Goal: Task Accomplishment & Management: Complete application form

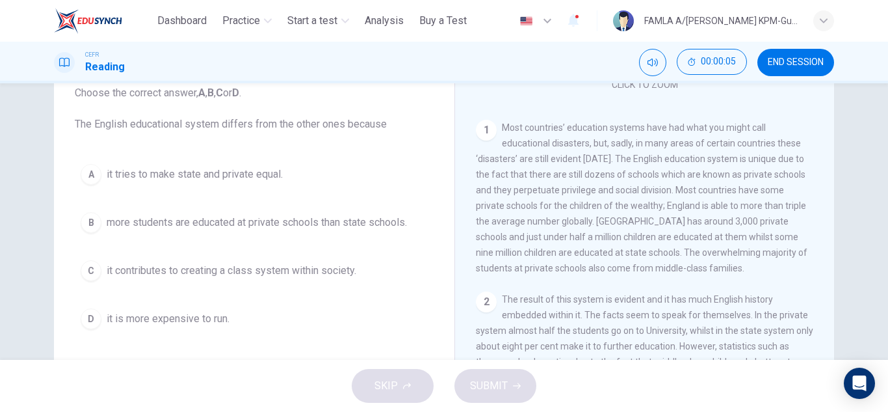
scroll to position [89, 0]
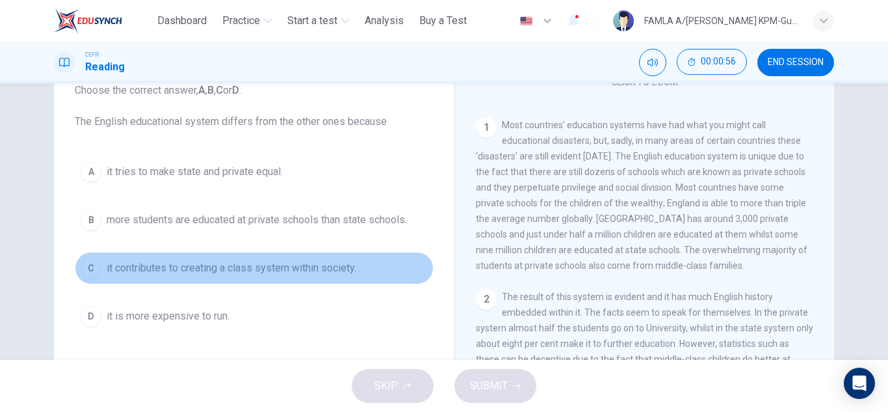
click at [244, 258] on button "C it contributes to creating a class system within society." at bounding box center [254, 268] width 359 height 33
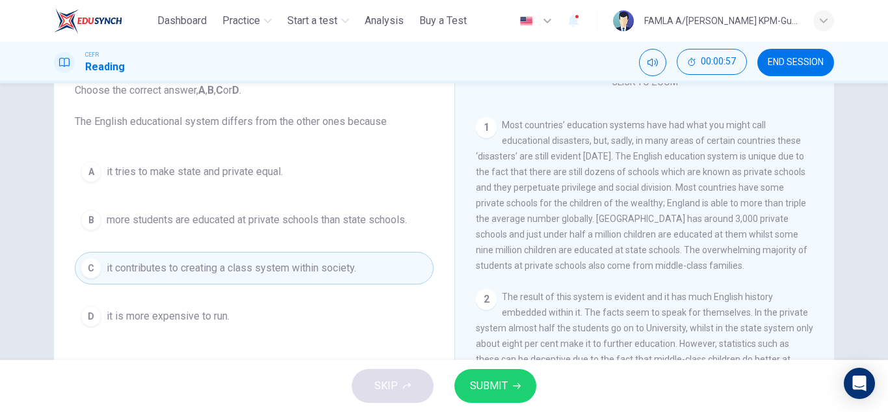
click at [488, 386] on span "SUBMIT" at bounding box center [489, 385] width 38 height 18
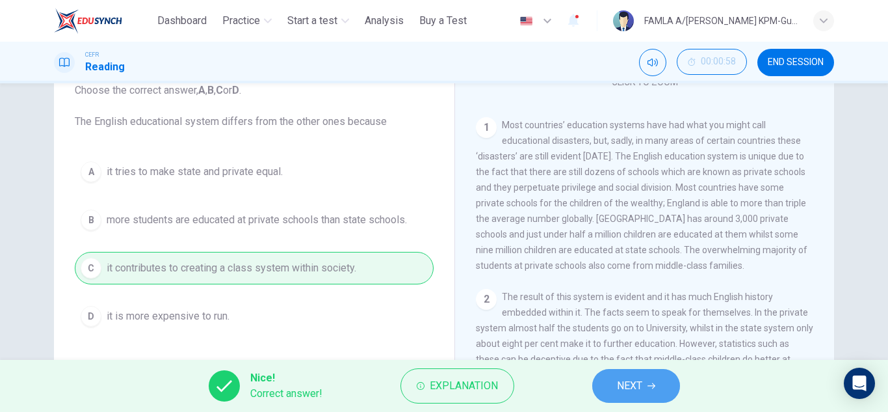
click at [612, 377] on button "NEXT" at bounding box center [636, 386] width 88 height 34
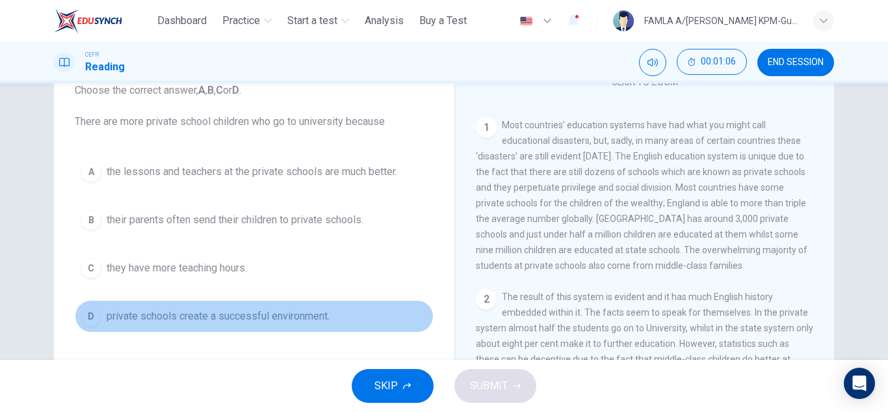
click at [281, 309] on span "private schools create a successful environment." at bounding box center [218, 316] width 223 height 16
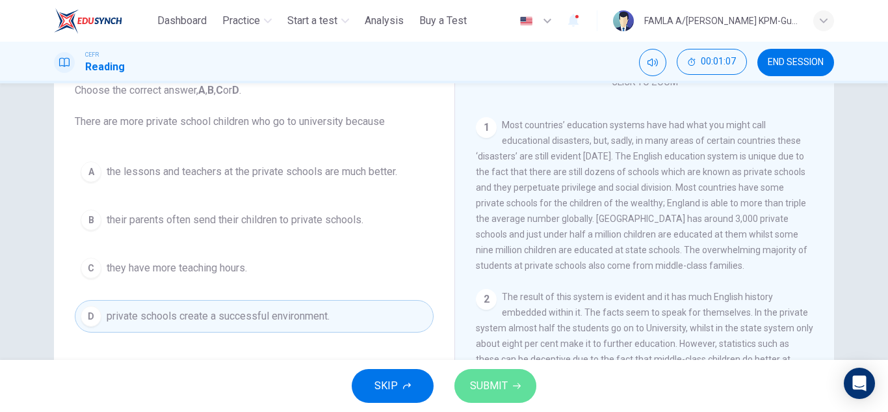
click at [494, 380] on span "SUBMIT" at bounding box center [489, 385] width 38 height 18
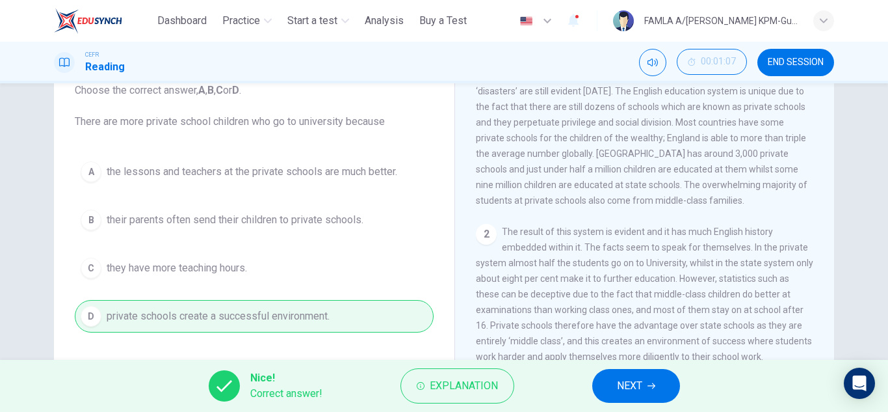
scroll to position [453, 0]
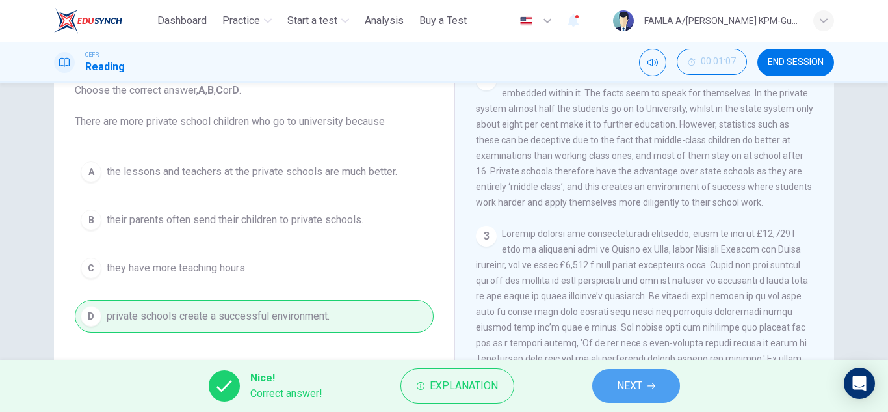
click at [633, 381] on span "NEXT" at bounding box center [629, 385] width 25 height 18
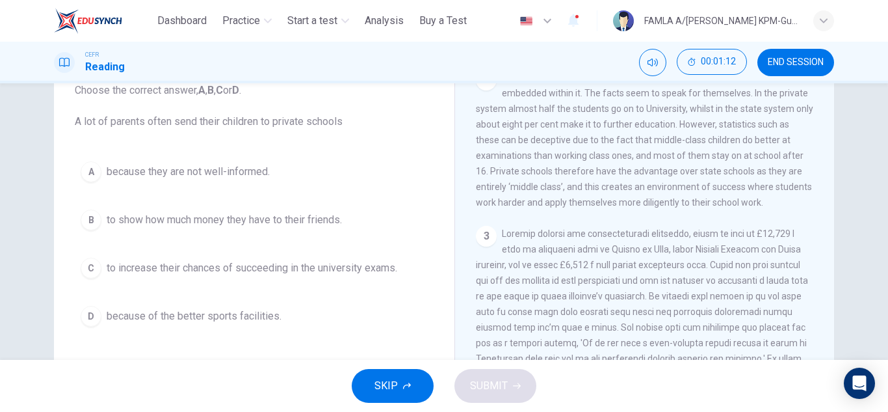
click at [376, 272] on span "to increase their chances of succeeding in the university exams." at bounding box center [252, 268] width 291 height 16
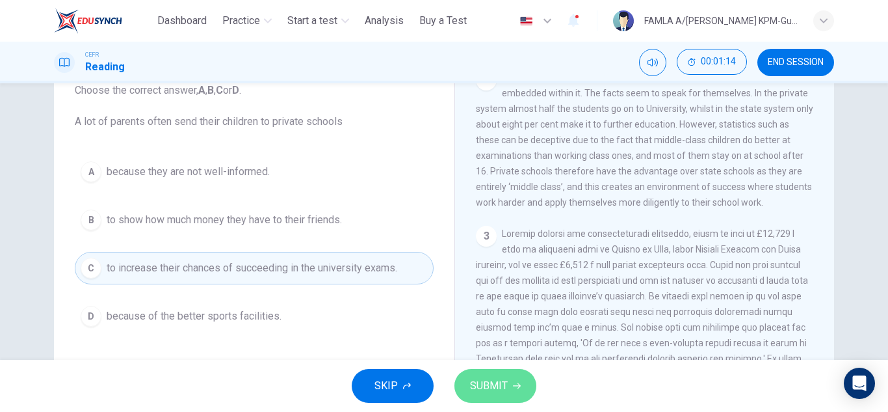
click at [499, 380] on span "SUBMIT" at bounding box center [489, 385] width 38 height 18
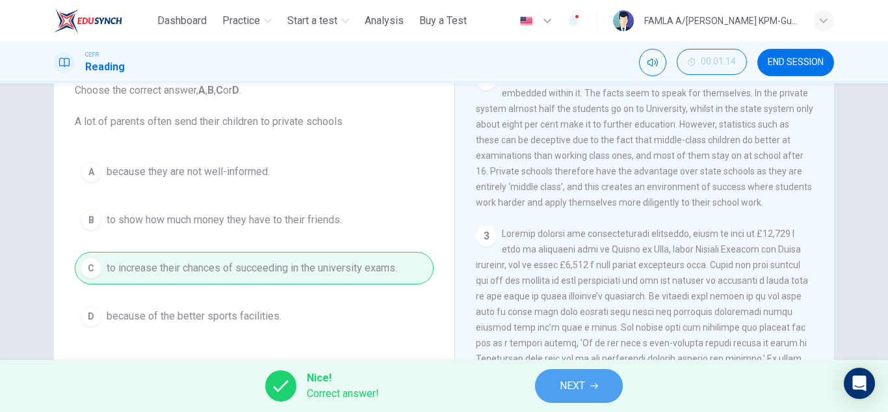
click at [562, 383] on span "NEXT" at bounding box center [572, 385] width 25 height 18
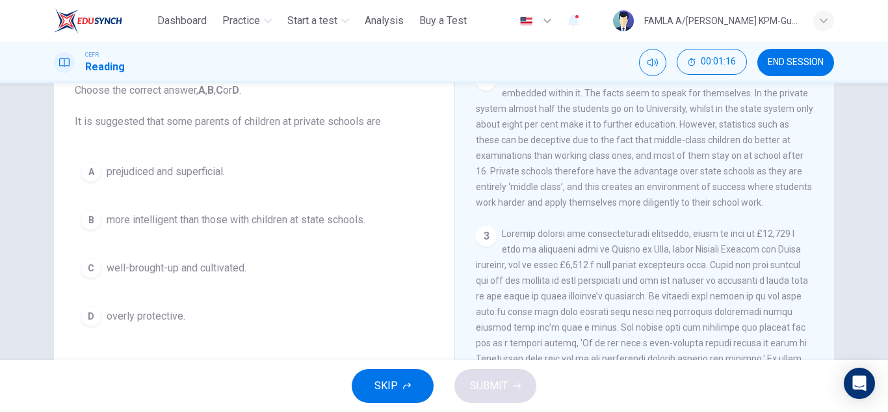
click at [190, 175] on span "prejudiced and superficial." at bounding box center [166, 172] width 118 height 16
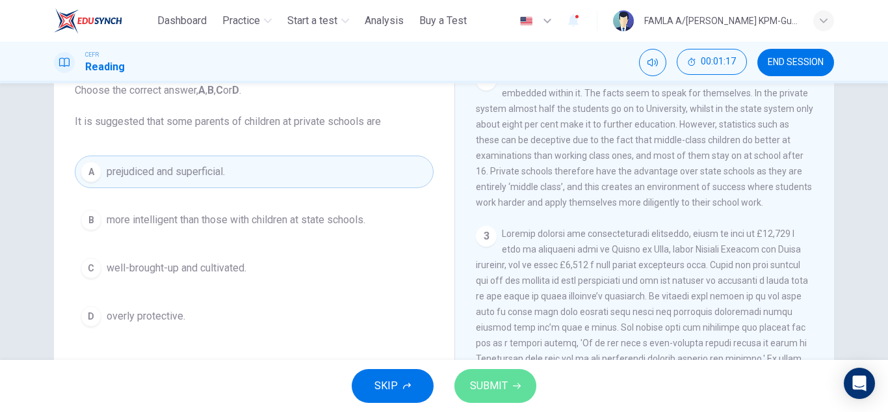
click at [485, 386] on span "SUBMIT" at bounding box center [489, 385] width 38 height 18
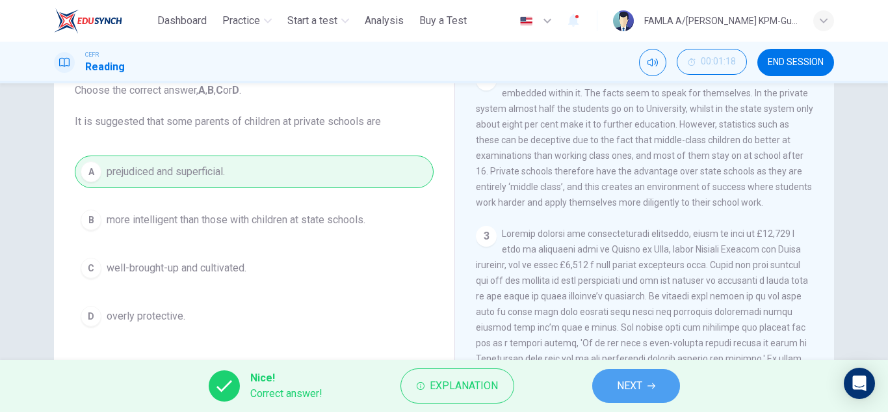
click at [638, 380] on span "NEXT" at bounding box center [629, 385] width 25 height 18
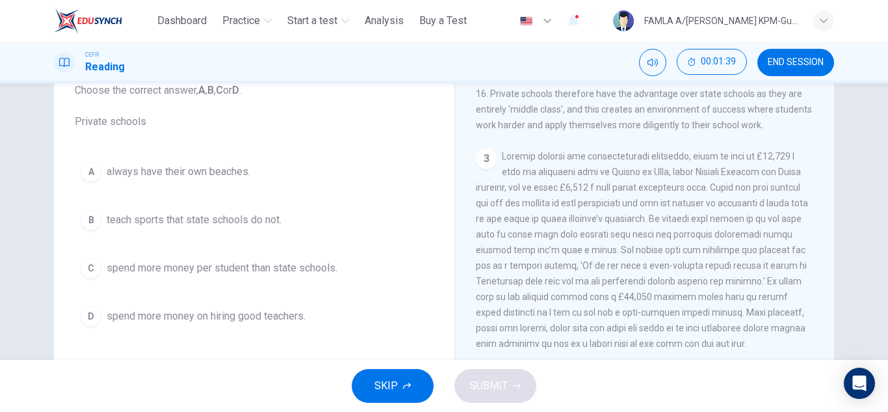
scroll to position [527, 0]
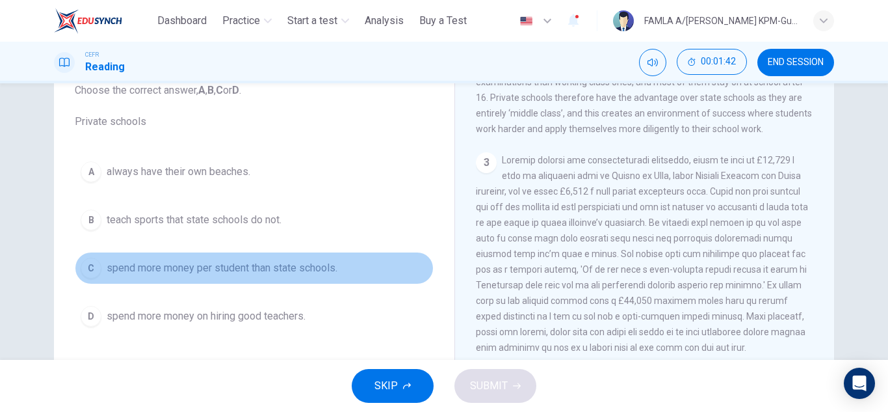
click at [302, 269] on span "spend more money per student than state schools." at bounding box center [222, 268] width 231 height 16
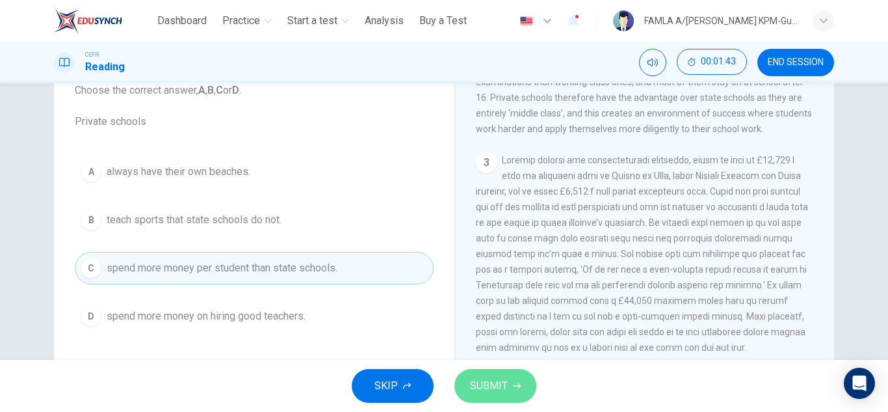
click at [472, 373] on button "SUBMIT" at bounding box center [495, 386] width 82 height 34
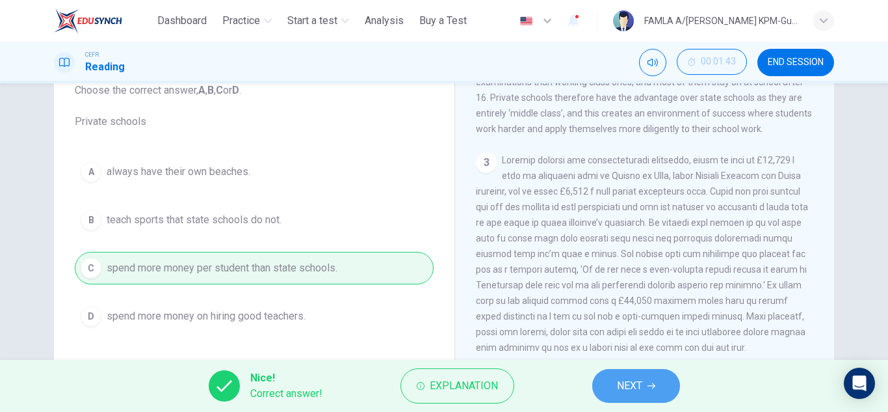
click at [629, 382] on span "NEXT" at bounding box center [629, 385] width 25 height 18
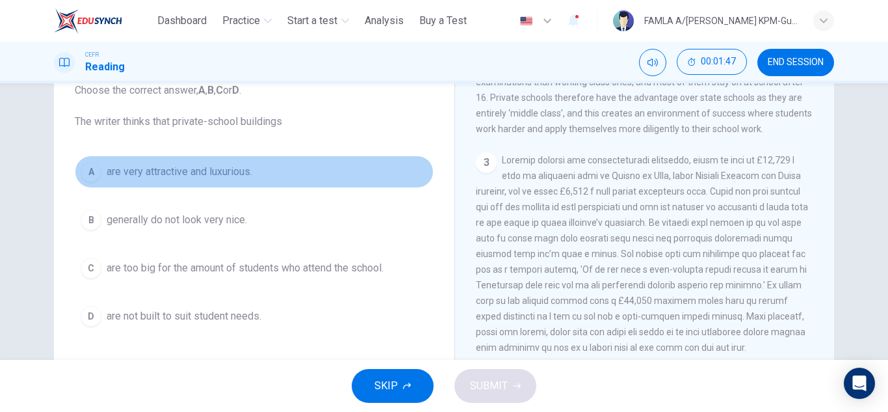
click at [207, 165] on span "are very attractive and luxurious." at bounding box center [180, 172] width 146 height 16
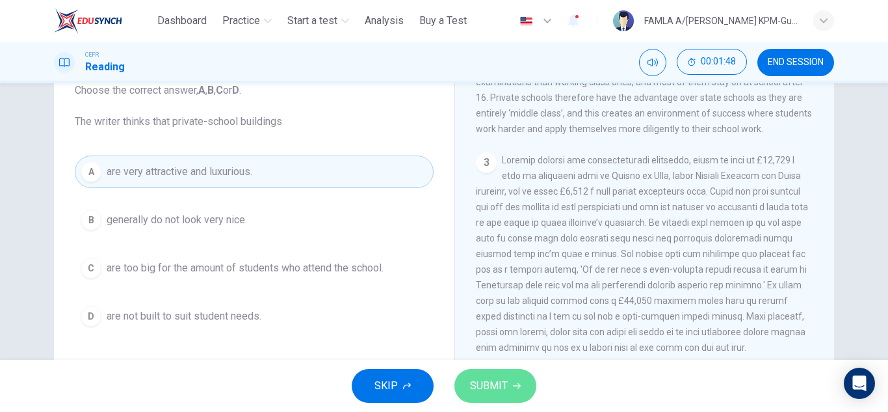
click at [487, 375] on button "SUBMIT" at bounding box center [495, 386] width 82 height 34
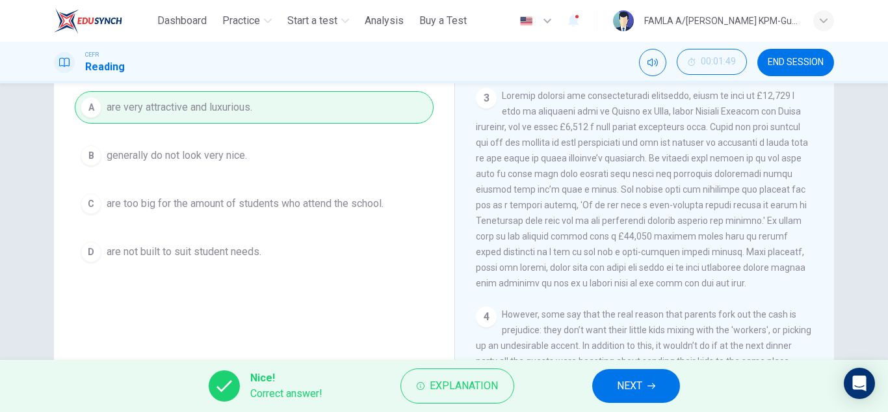
scroll to position [157, 0]
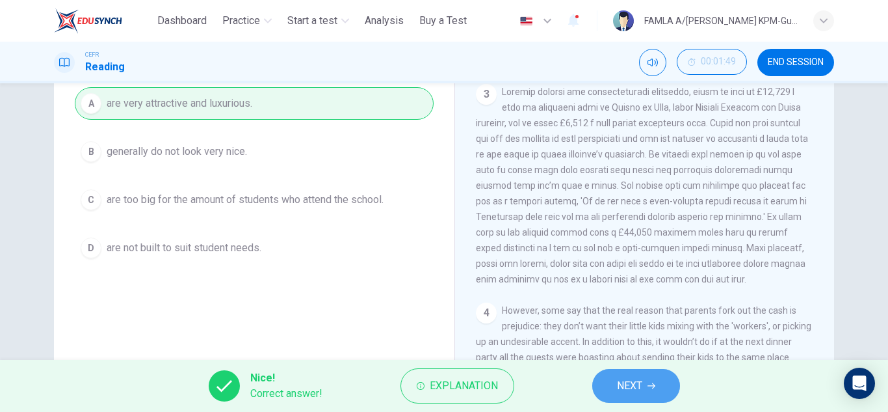
click at [642, 376] on span "NEXT" at bounding box center [629, 385] width 25 height 18
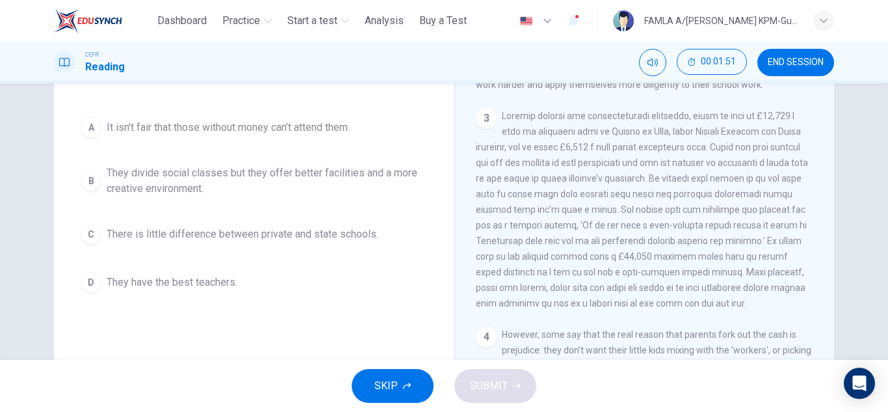
scroll to position [122, 0]
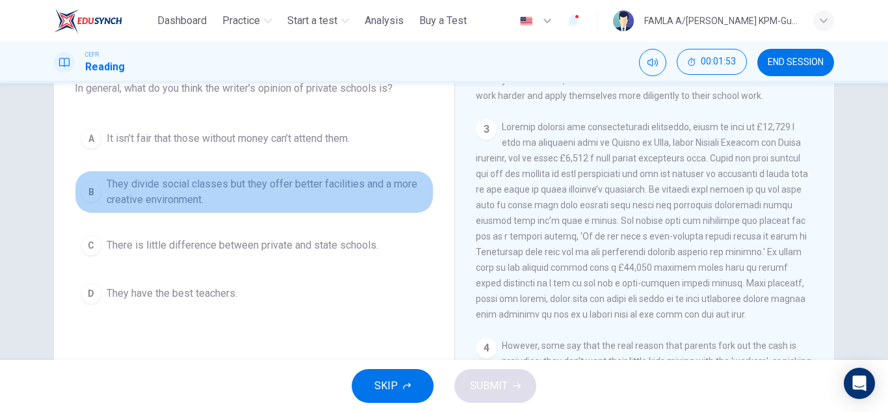
click at [237, 197] on span "They divide social classes but they offer better facilities and a more creative…" at bounding box center [267, 191] width 321 height 31
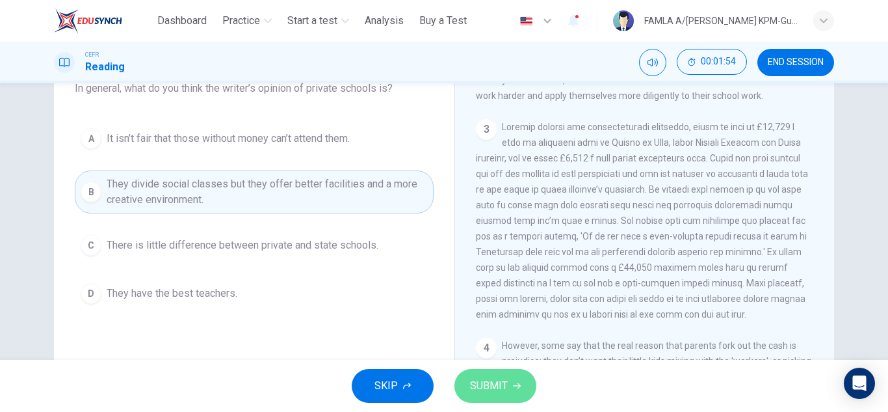
click at [490, 382] on span "SUBMIT" at bounding box center [489, 385] width 38 height 18
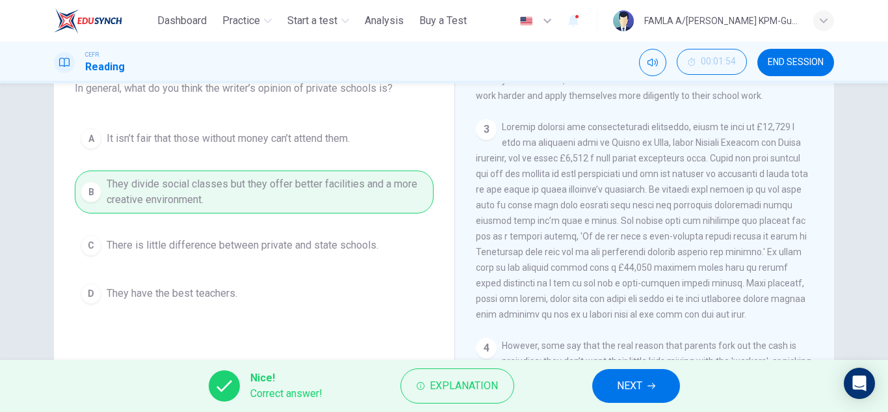
click at [632, 378] on span "NEXT" at bounding box center [629, 385] width 25 height 18
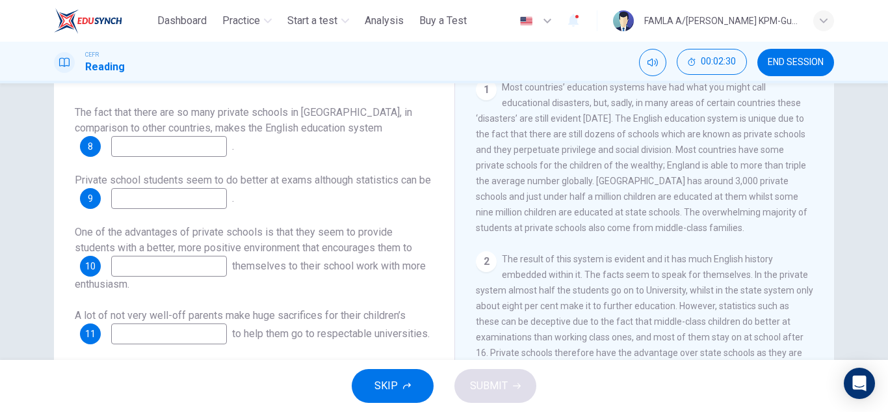
scroll to position [217, 0]
click at [168, 143] on input at bounding box center [169, 146] width 116 height 21
type input "******"
click at [162, 194] on input at bounding box center [169, 198] width 116 height 21
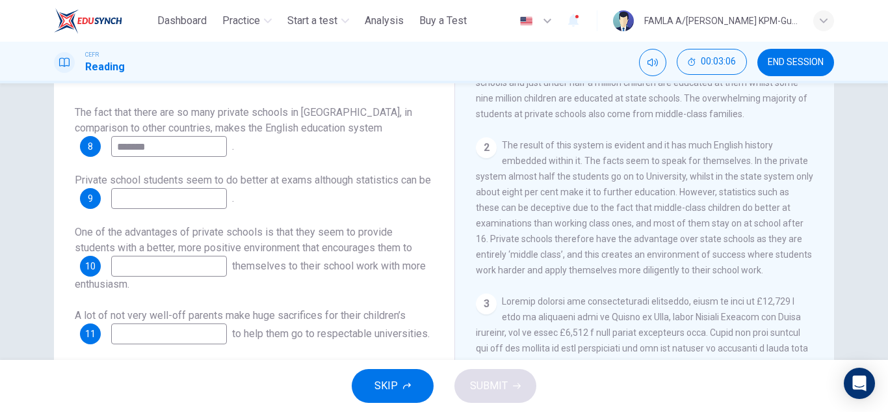
scroll to position [377, 0]
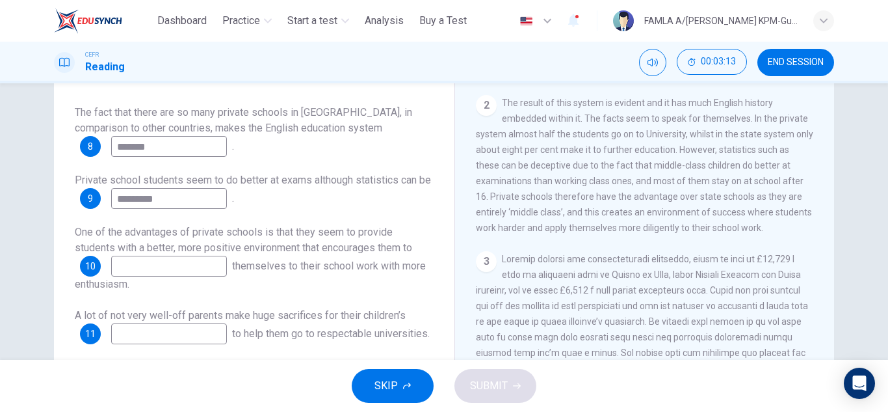
type input "*********"
click at [168, 268] on input at bounding box center [169, 266] width 116 height 21
type input "*****"
click at [151, 321] on div "A lot of not very well-off parents make huge sacrifices for their children’s 11…" at bounding box center [254, 326] width 359 height 36
click at [155, 332] on input at bounding box center [169, 333] width 116 height 21
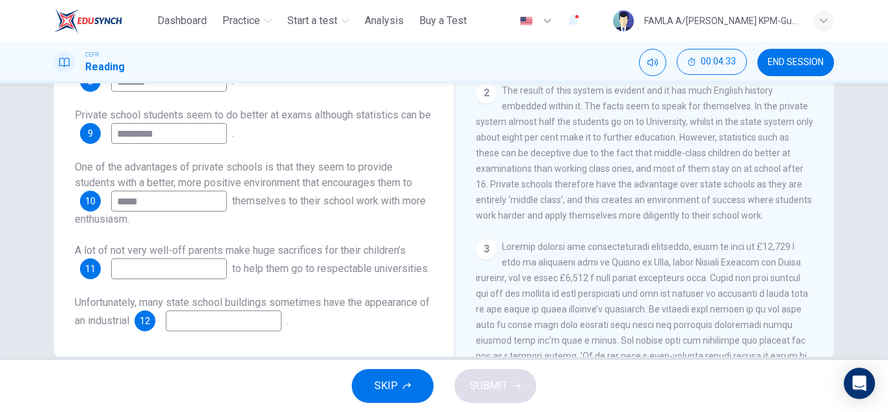
scroll to position [328, 0]
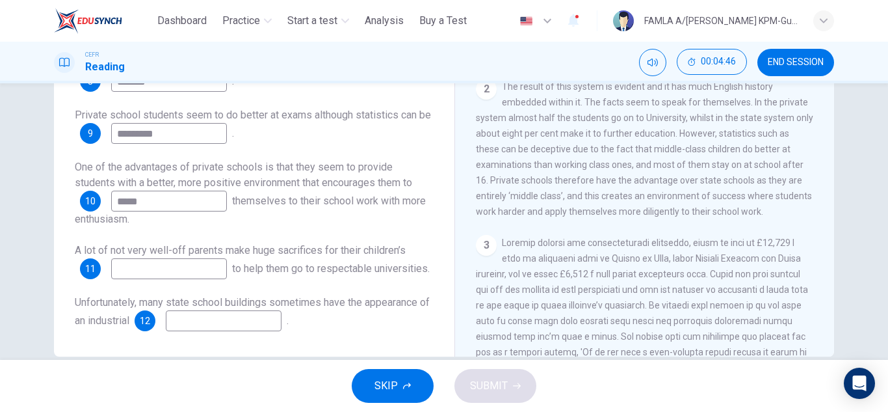
drag, startPoint x: 820, startPoint y: 131, endPoint x: 823, endPoint y: 177, distance: 46.9
click at [823, 177] on div "CLICK TO ZOOM Click to Zoom 1 Most countries’ education systems have had what y…" at bounding box center [653, 159] width 355 height 395
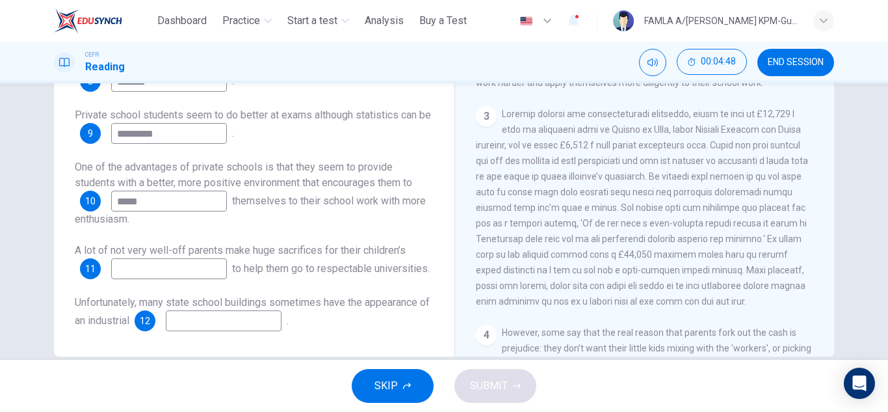
scroll to position [459, 0]
click at [194, 267] on input at bounding box center [169, 268] width 116 height 21
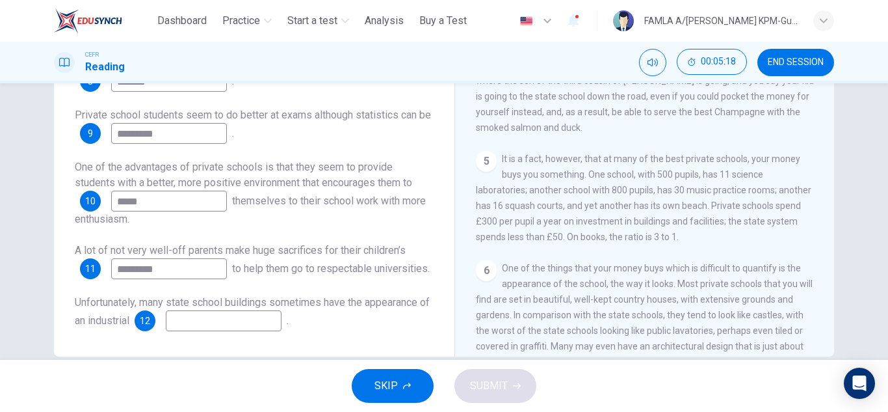
scroll to position [834, 0]
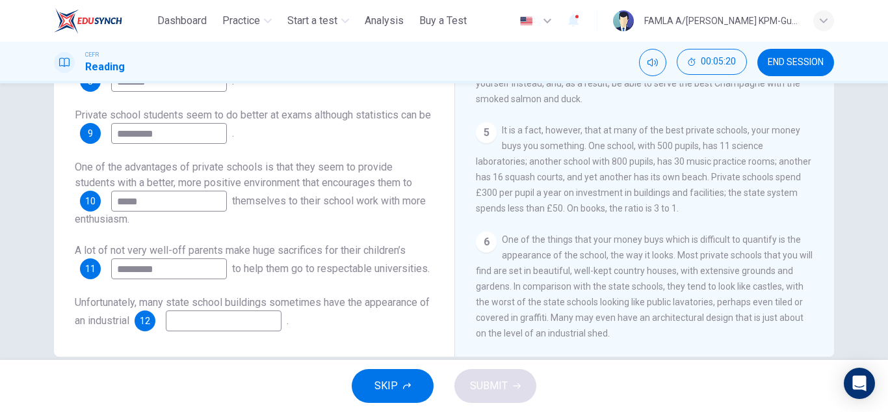
type input "*********"
click at [207, 331] on input at bounding box center [224, 320] width 116 height 21
type input "****"
click at [499, 378] on span "SUBMIT" at bounding box center [489, 385] width 38 height 18
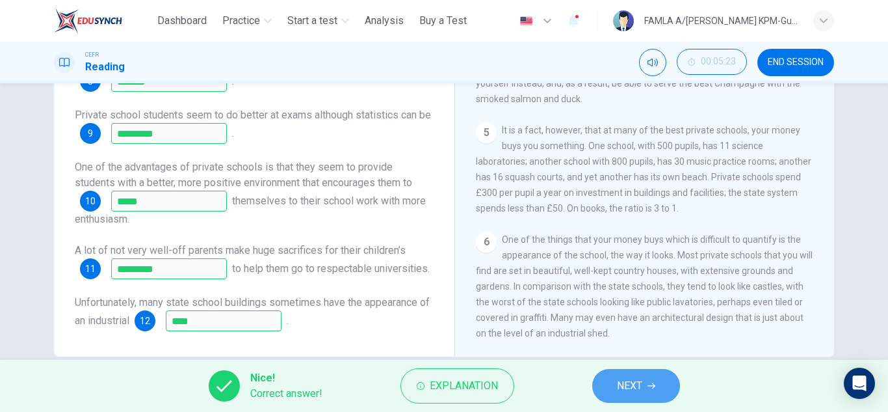
click at [610, 384] on button "NEXT" at bounding box center [636, 386] width 88 height 34
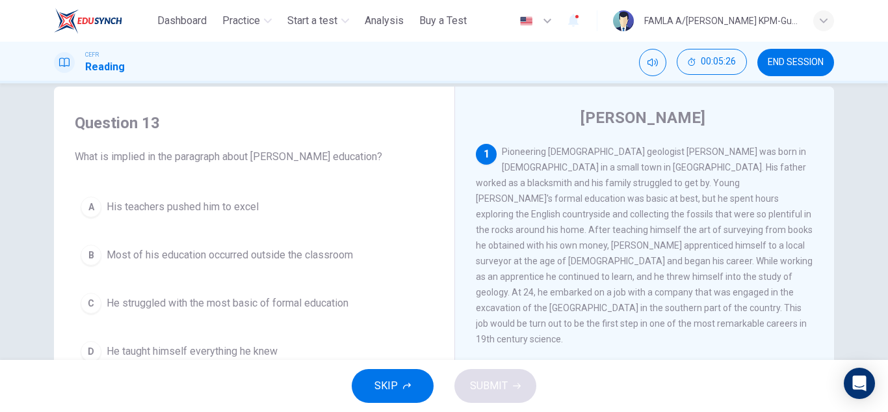
scroll to position [49, 0]
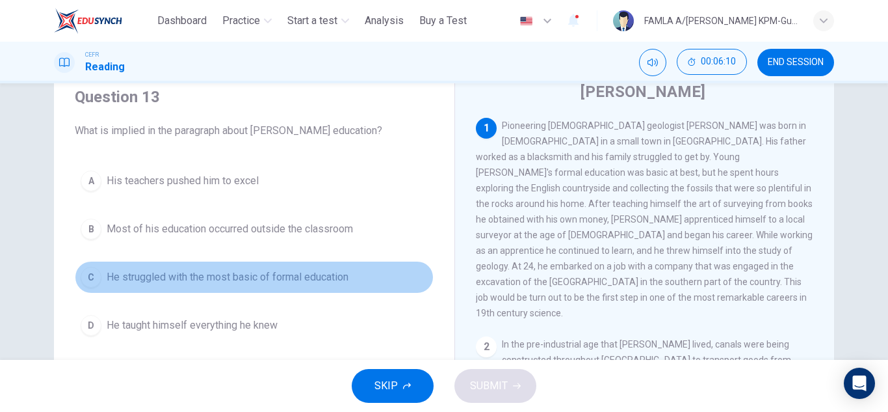
click at [218, 283] on span "He struggled with the most basic of formal education" at bounding box center [228, 277] width 242 height 16
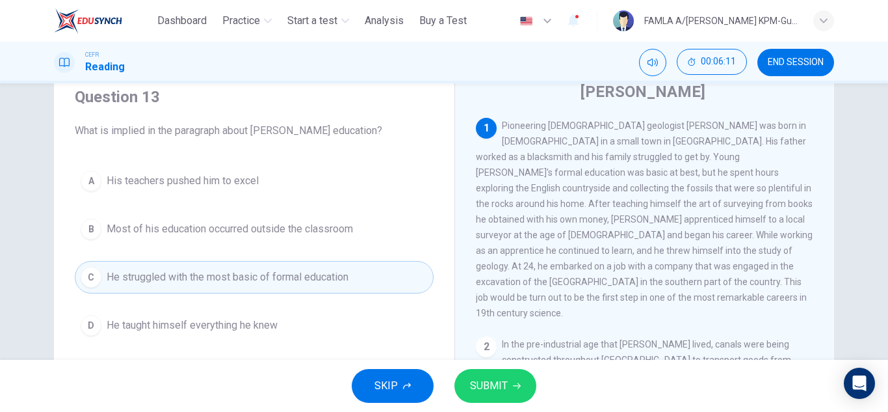
click at [516, 389] on icon "button" at bounding box center [517, 386] width 8 height 8
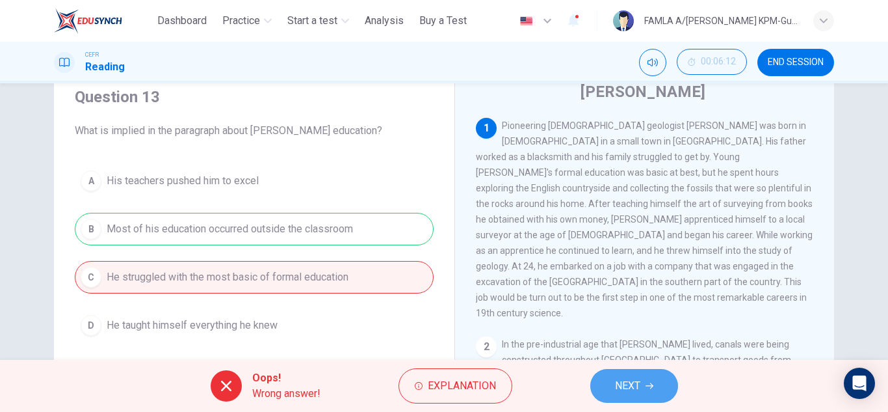
click at [636, 376] on button "NEXT" at bounding box center [634, 386] width 88 height 34
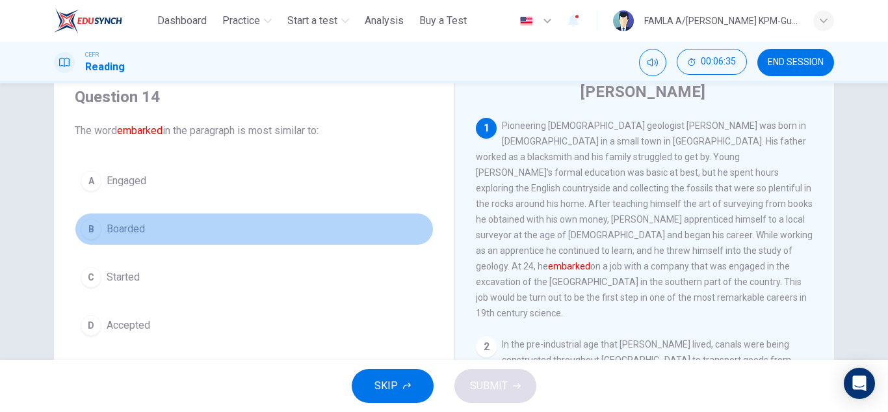
click at [130, 236] on span "Boarded" at bounding box center [126, 229] width 38 height 16
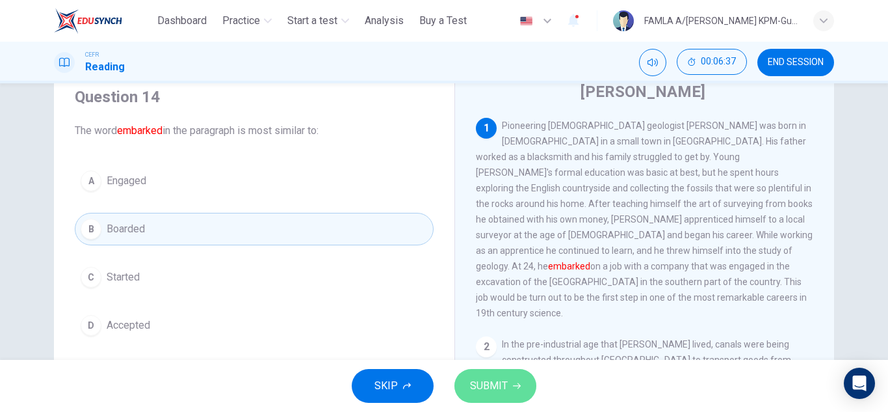
click at [486, 379] on span "SUBMIT" at bounding box center [489, 385] width 38 height 18
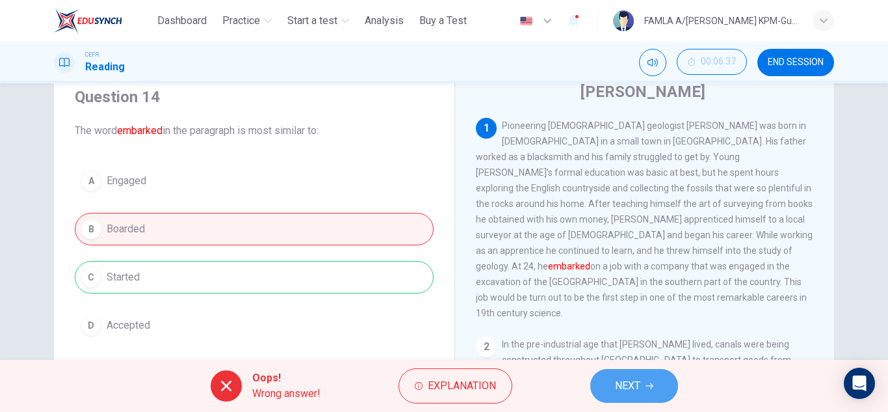
click at [622, 384] on span "NEXT" at bounding box center [627, 385] width 25 height 18
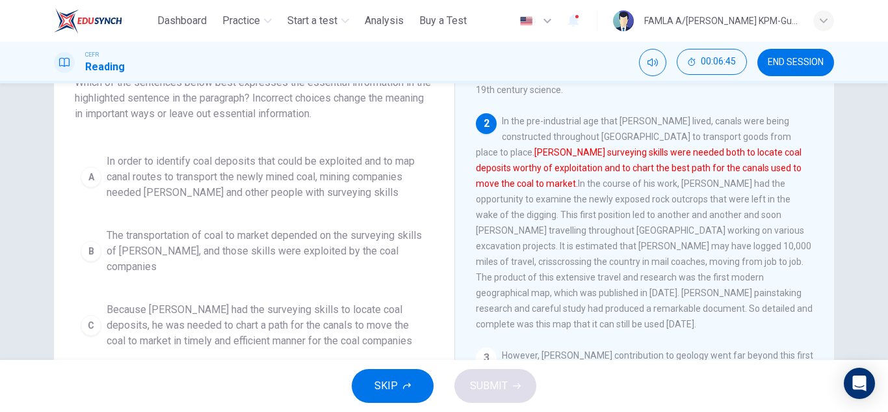
scroll to position [102, 0]
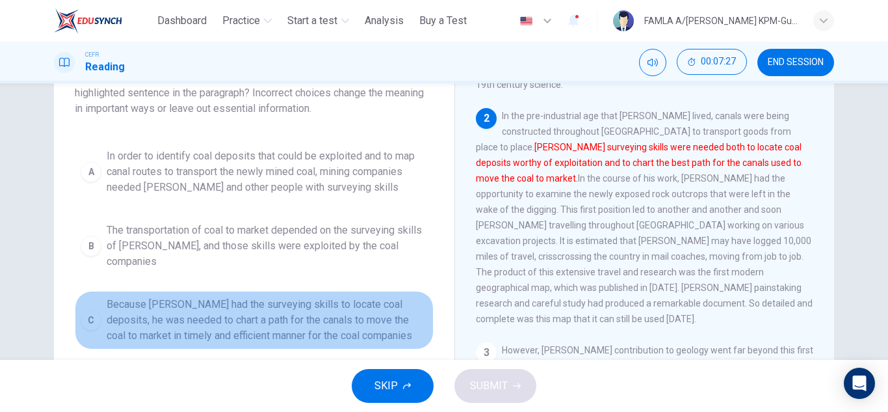
click at [271, 305] on span "Because [PERSON_NAME] had the surveying skills to locate coal deposits, he was …" at bounding box center [267, 319] width 321 height 47
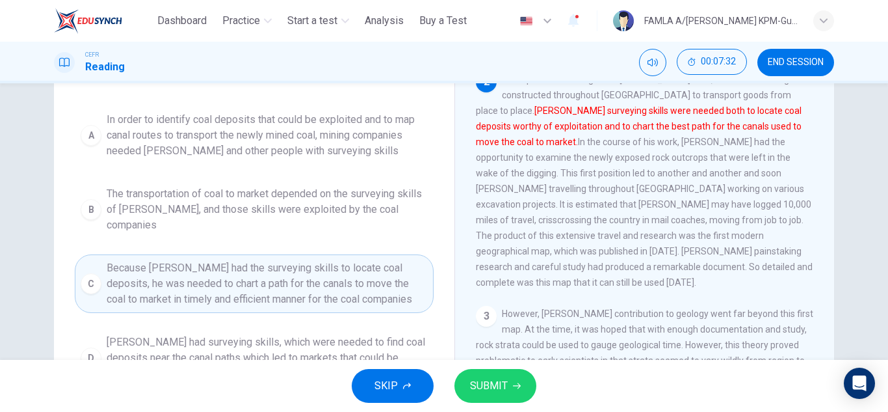
scroll to position [129, 0]
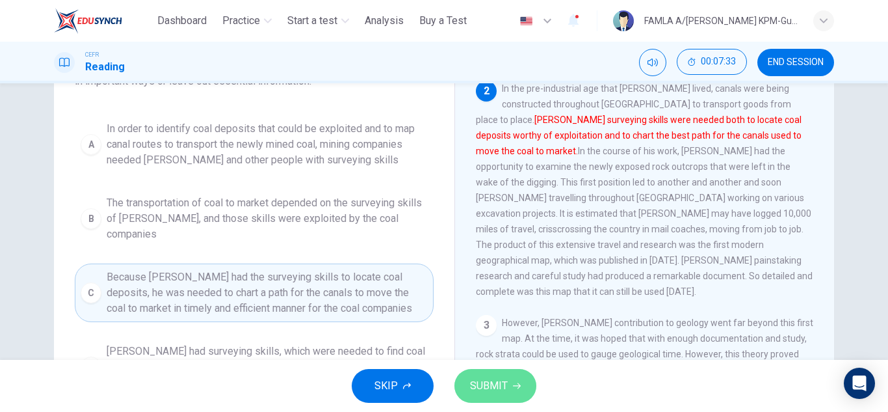
click at [467, 381] on button "SUBMIT" at bounding box center [495, 386] width 82 height 34
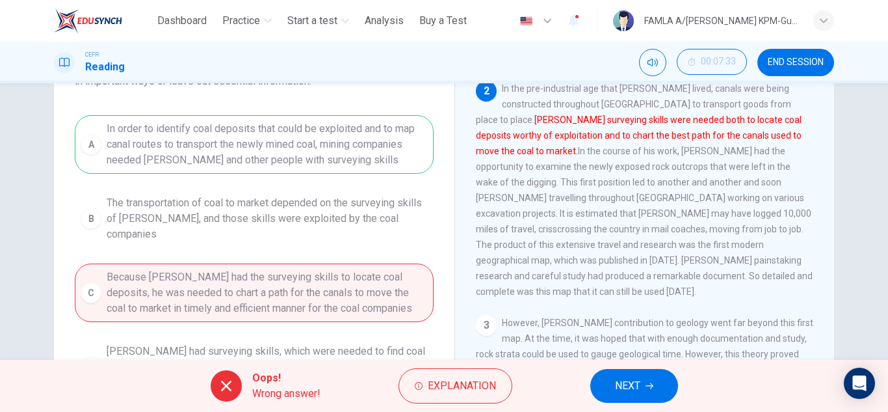
click at [623, 389] on span "NEXT" at bounding box center [627, 385] width 25 height 18
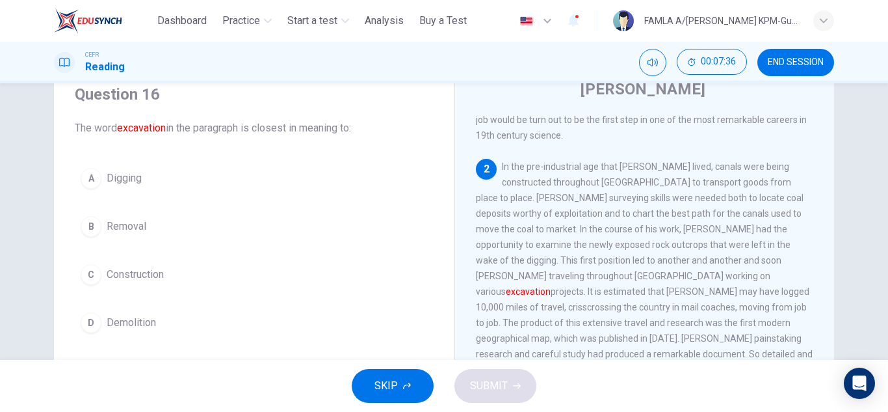
scroll to position [69, 0]
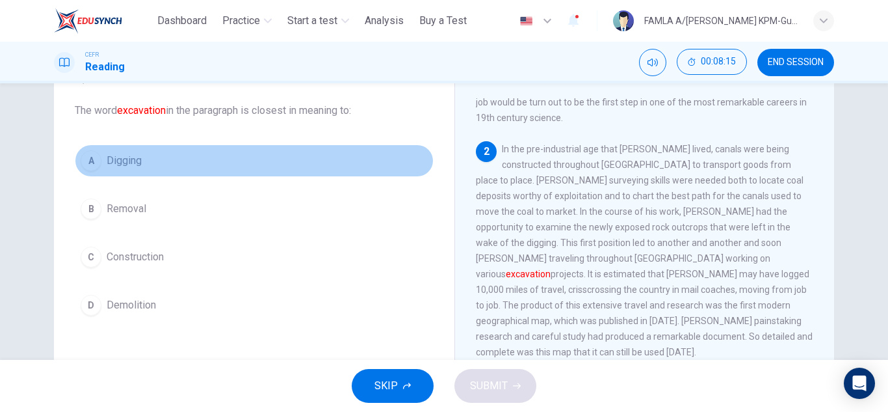
click at [136, 162] on span "Digging" at bounding box center [124, 161] width 35 height 16
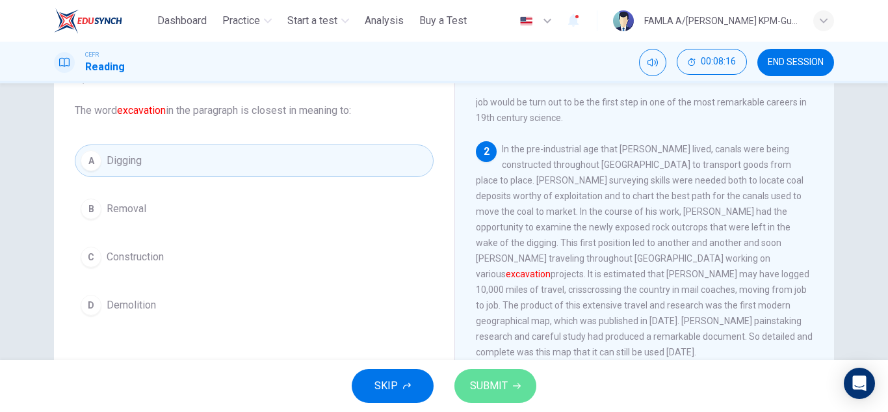
click at [506, 389] on span "SUBMIT" at bounding box center [489, 385] width 38 height 18
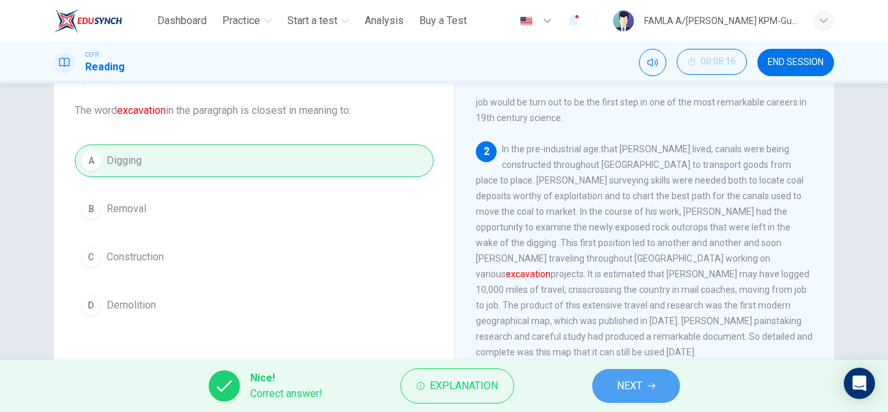
click at [612, 376] on button "NEXT" at bounding box center [636, 386] width 88 height 34
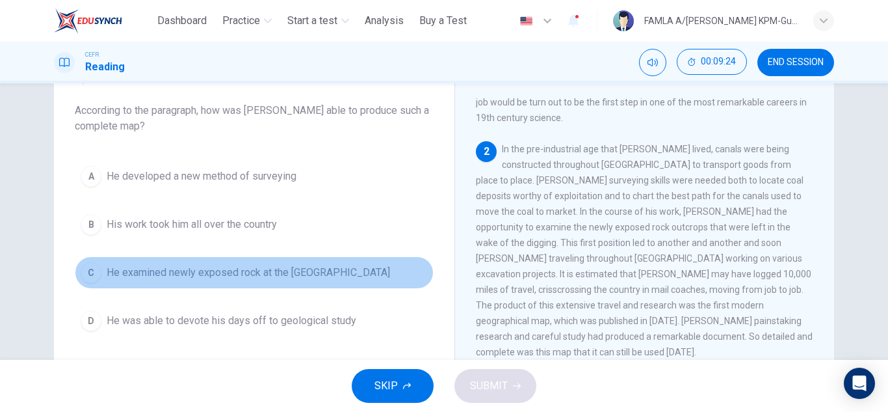
click at [183, 271] on span "He examined newly exposed rock at the [GEOGRAPHIC_DATA]" at bounding box center [248, 273] width 283 height 16
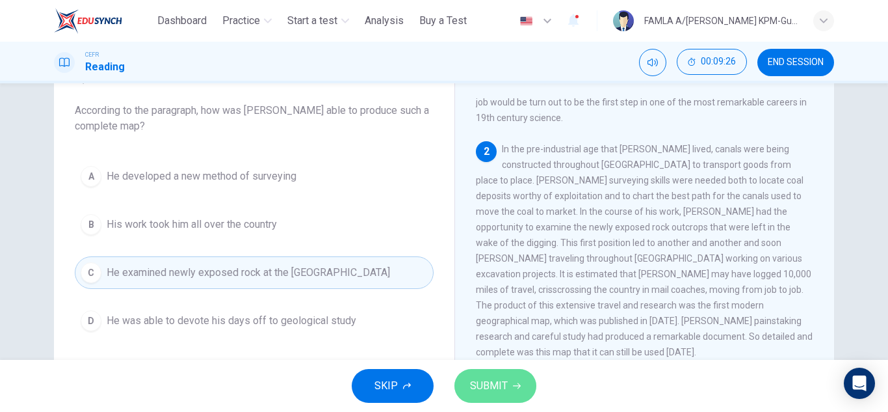
click at [469, 380] on button "SUBMIT" at bounding box center [495, 386] width 82 height 34
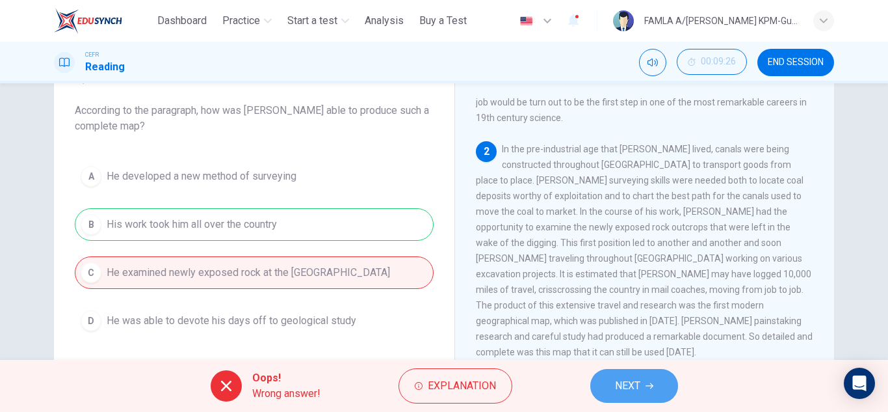
click at [626, 377] on span "NEXT" at bounding box center [627, 385] width 25 height 18
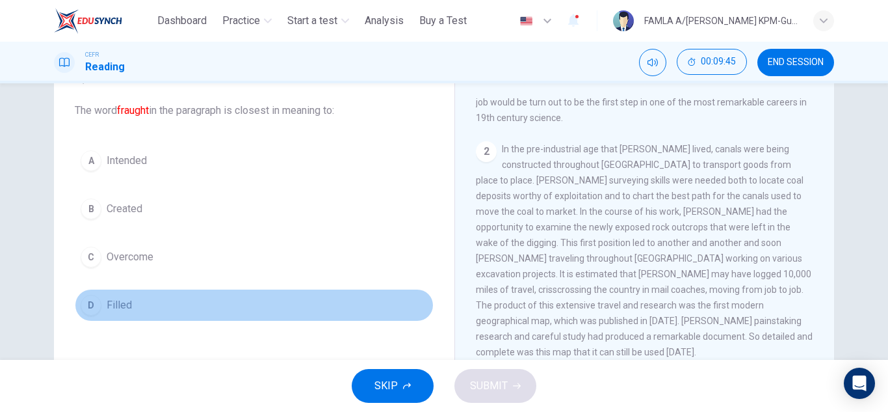
click at [118, 295] on button "D Filled" at bounding box center [254, 305] width 359 height 33
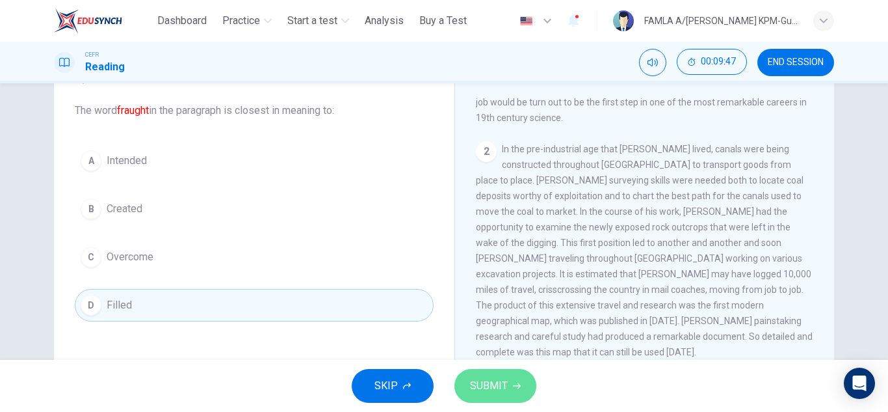
click at [499, 384] on span "SUBMIT" at bounding box center [489, 385] width 38 height 18
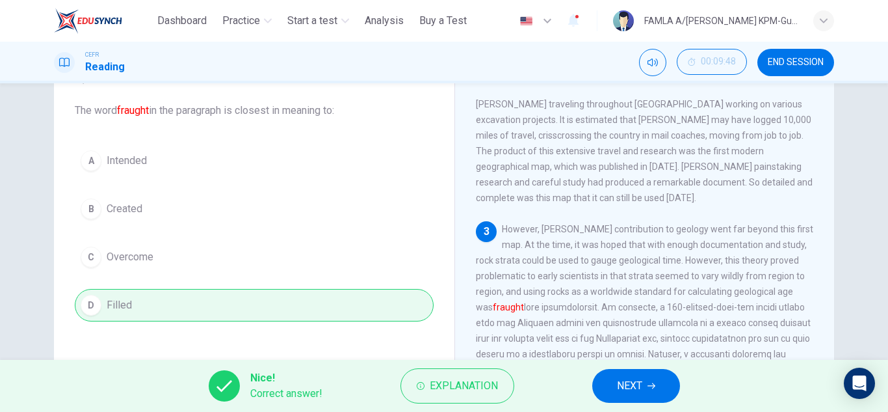
scroll to position [382, 0]
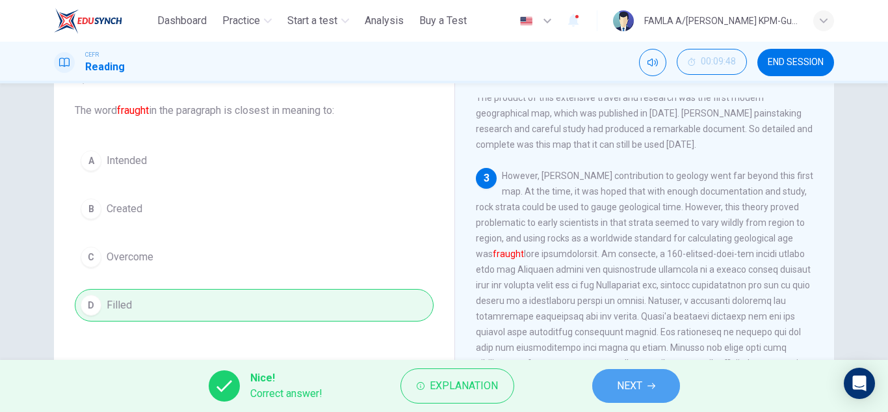
click at [627, 378] on span "NEXT" at bounding box center [629, 385] width 25 height 18
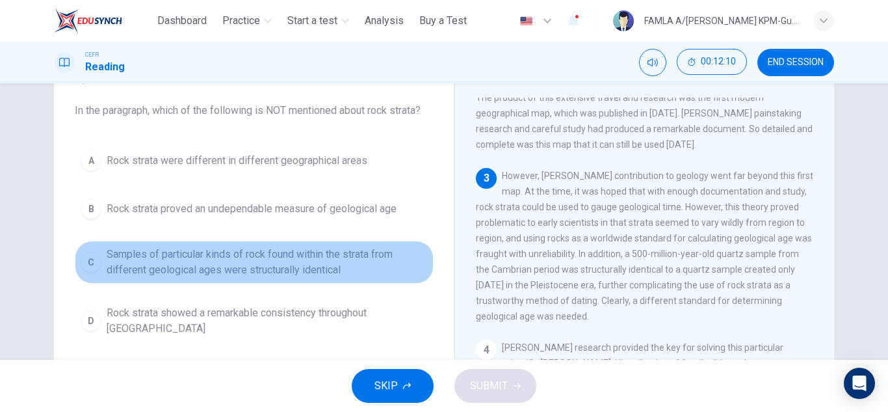
click at [309, 248] on span "Samples of particular kinds of rock found within the strata from different geol…" at bounding box center [267, 261] width 321 height 31
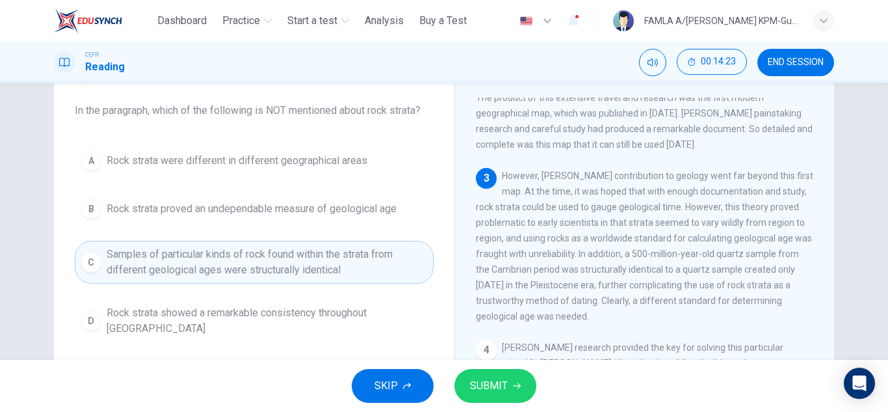
click at [537, 168] on div "3 However, [PERSON_NAME] contribution to geology went far beyond this first map…" at bounding box center [645, 246] width 338 height 156
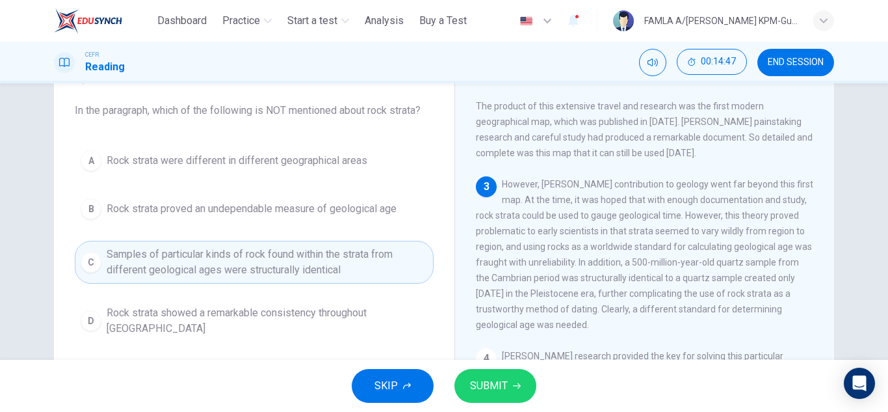
scroll to position [373, 0]
click at [484, 391] on span "SUBMIT" at bounding box center [489, 385] width 38 height 18
click at [482, 385] on span "SUBMIT" at bounding box center [489, 385] width 38 height 18
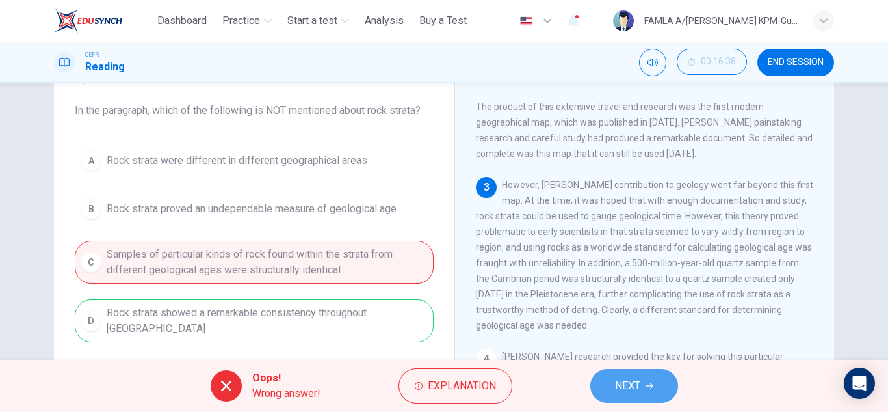
click at [623, 381] on span "NEXT" at bounding box center [627, 385] width 25 height 18
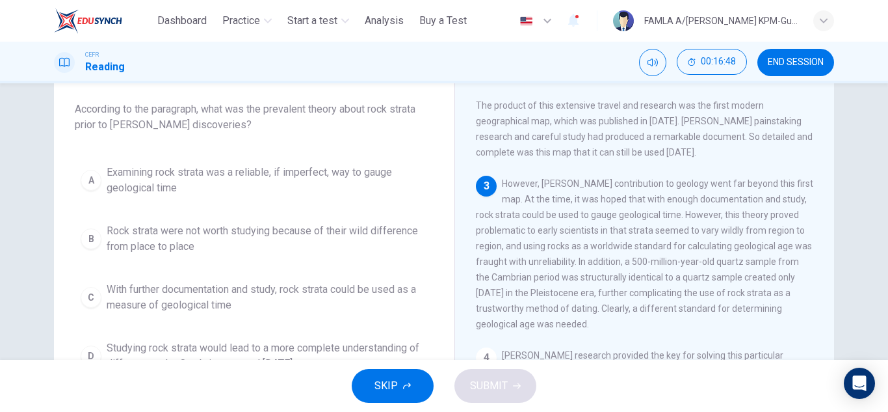
scroll to position [75, 0]
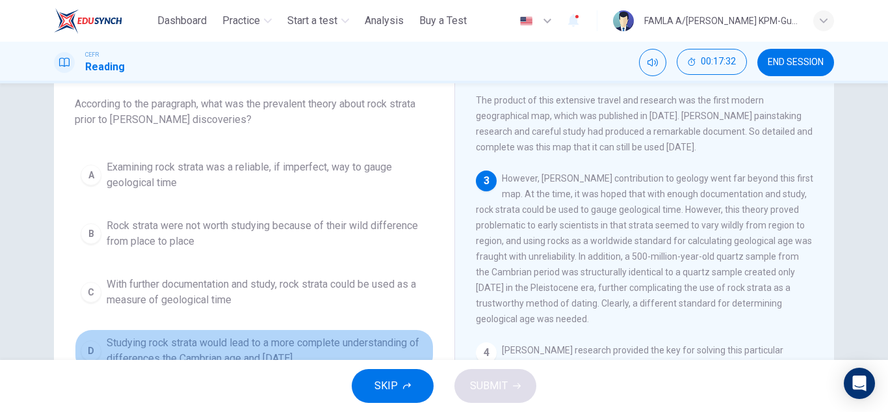
click at [219, 347] on span "Studying rock strata would lead to a more complete understanding of differences…" at bounding box center [267, 350] width 321 height 31
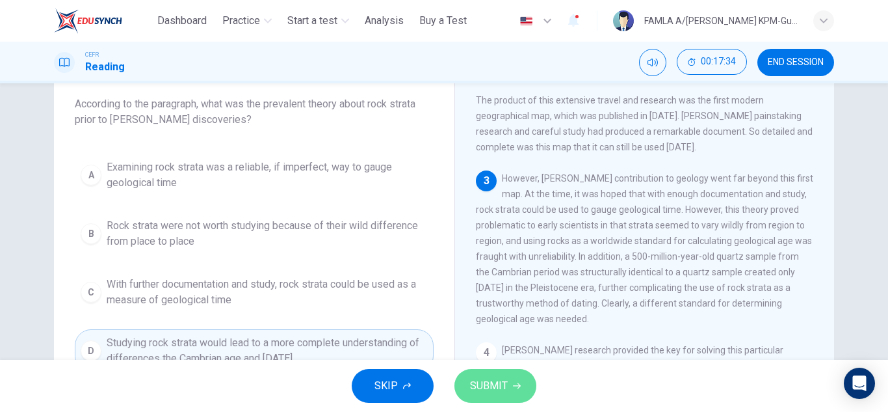
click at [483, 376] on button "SUBMIT" at bounding box center [495, 386] width 82 height 34
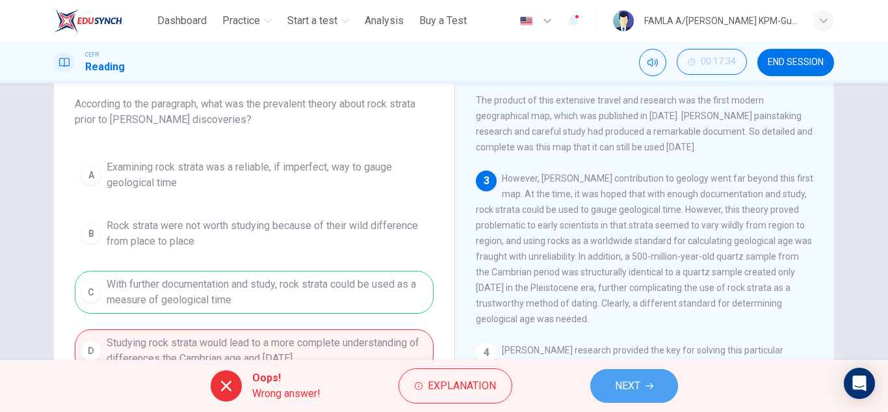
click at [605, 373] on button "NEXT" at bounding box center [634, 386] width 88 height 34
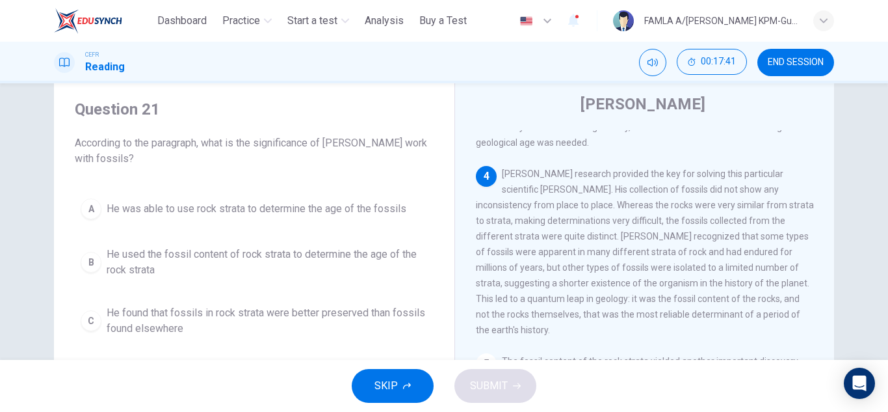
scroll to position [39, 0]
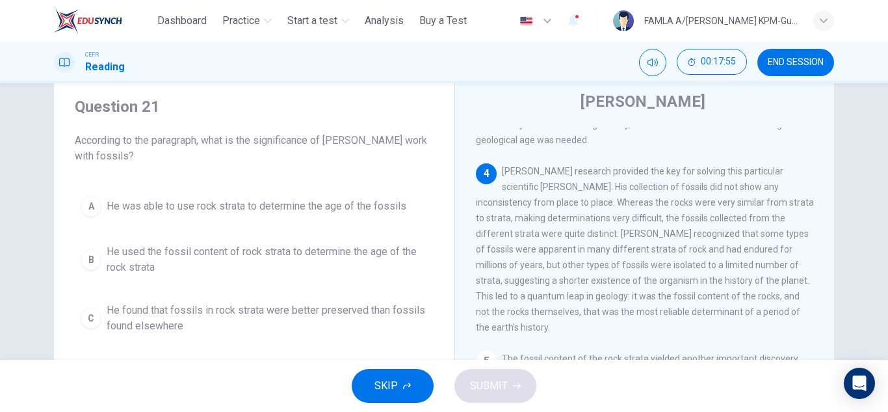
drag, startPoint x: 881, startPoint y: 187, endPoint x: 880, endPoint y: 218, distance: 31.2
click at [880, 218] on div "Question 21 According to the paragraph, what is the significance of [PERSON_NAM…" at bounding box center [444, 221] width 888 height 276
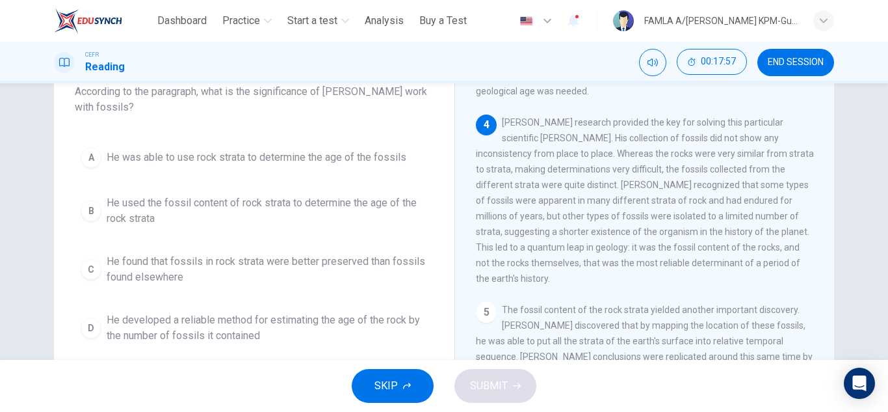
scroll to position [92, 0]
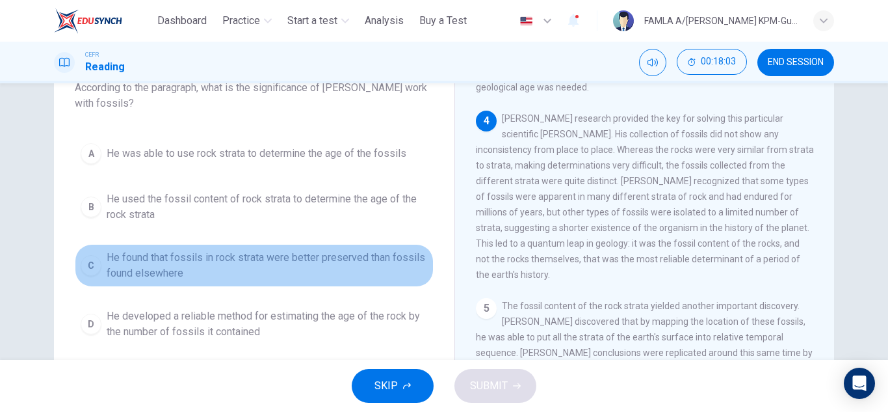
click at [259, 264] on span "He found that fossils in rock strata were better preserved than fossils found e…" at bounding box center [267, 265] width 321 height 31
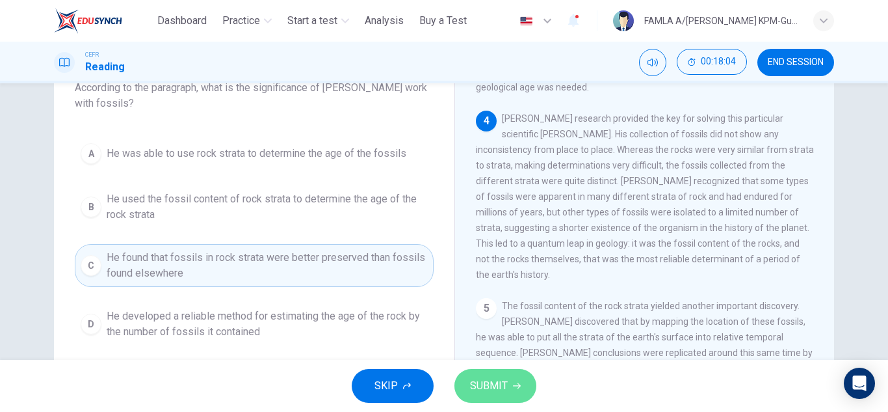
click at [496, 386] on span "SUBMIT" at bounding box center [489, 385] width 38 height 18
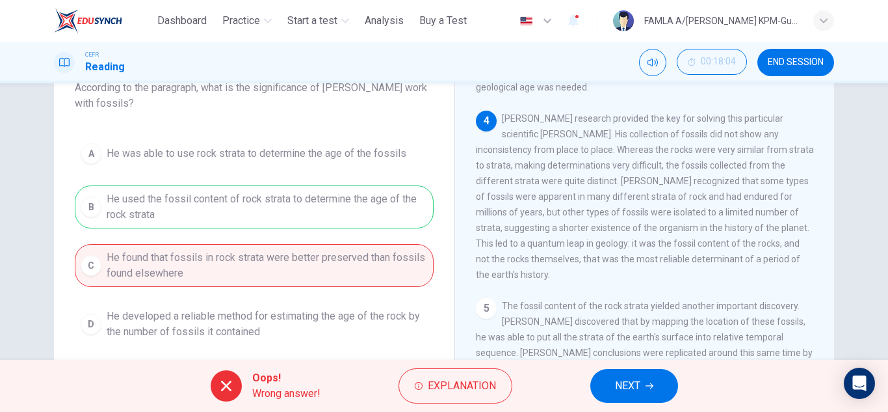
click at [629, 386] on span "NEXT" at bounding box center [627, 385] width 25 height 18
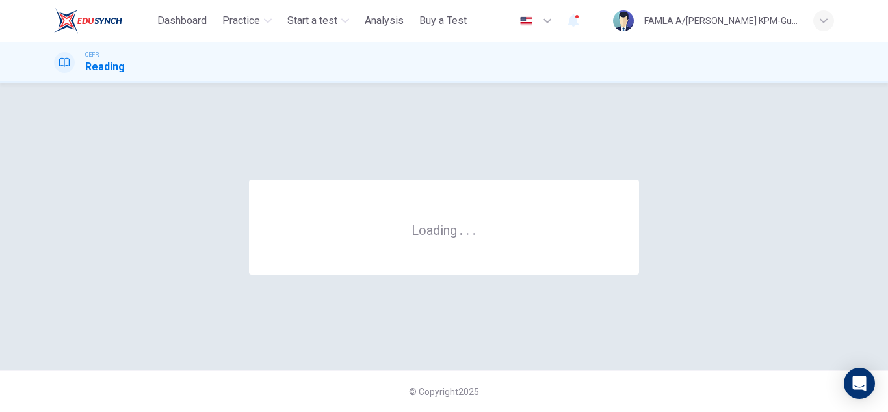
scroll to position [0, 0]
